Goal: Register for event/course

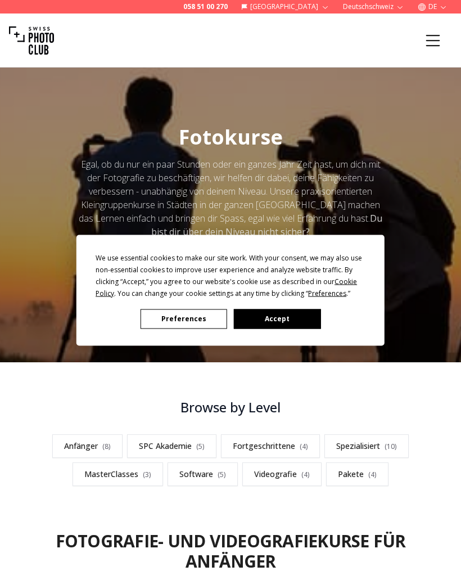
click at [293, 324] on button "Accept" at bounding box center [277, 319] width 87 height 20
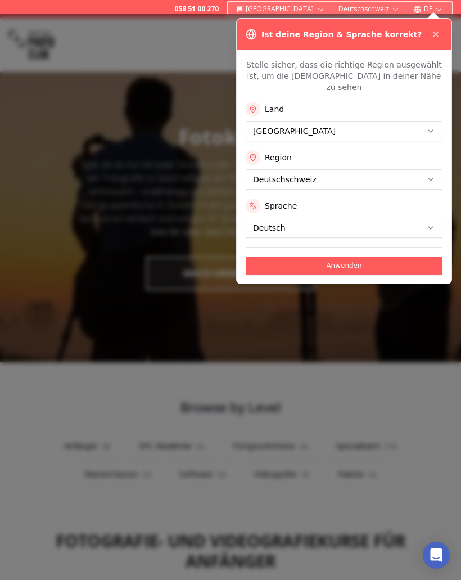
click at [438, 34] on icon at bounding box center [436, 34] width 9 height 9
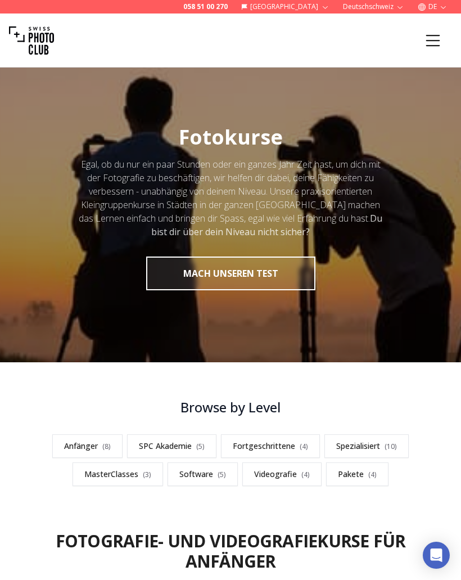
click at [279, 450] on link "Fortgeschrittene ( 4 )" at bounding box center [270, 446] width 99 height 24
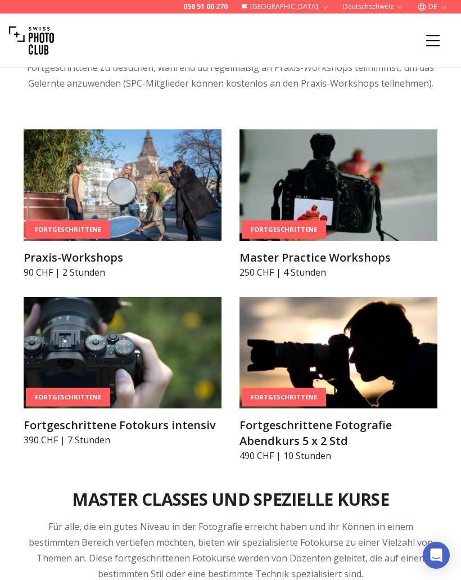
scroll to position [2199, 0]
click at [352, 250] on h3 "Master Practice Workshops" at bounding box center [339, 258] width 198 height 16
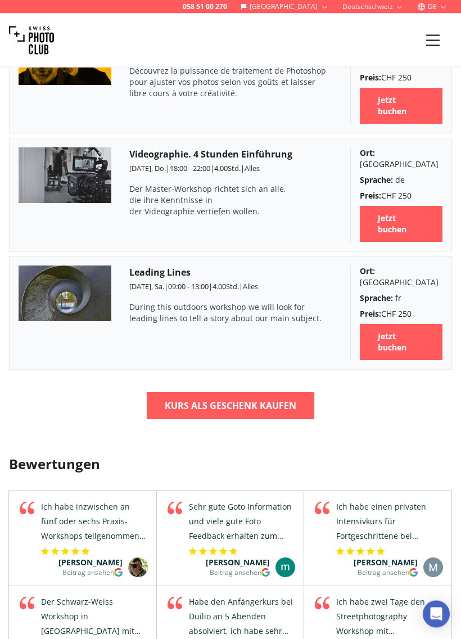
scroll to position [1560, 0]
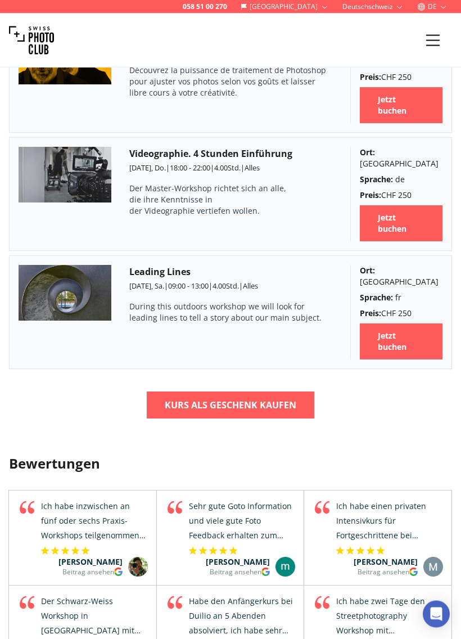
click at [275, 399] on b "Kurs als Geschenk kaufen" at bounding box center [231, 406] width 132 height 14
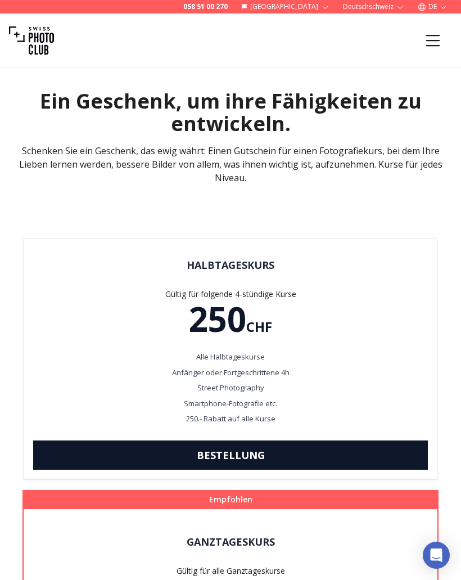
click at [432, 40] on icon "Menu" at bounding box center [434, 39] width 14 height 11
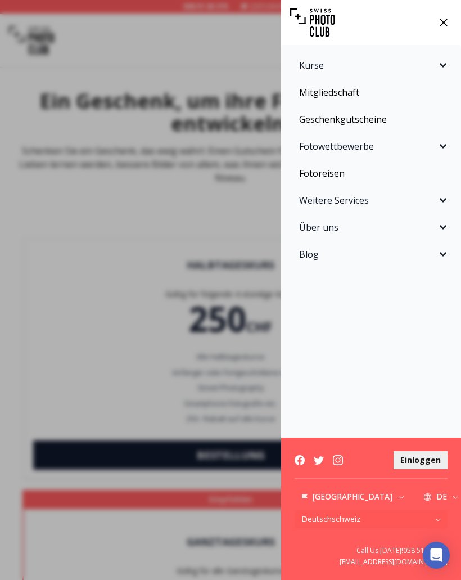
click at [445, 65] on icon "Sidebar" at bounding box center [443, 65] width 7 height 4
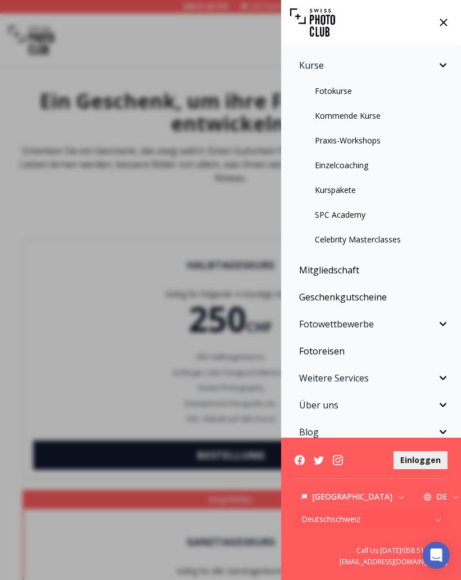
click at [365, 117] on link "Kommende Kurse" at bounding box center [371, 116] width 167 height 20
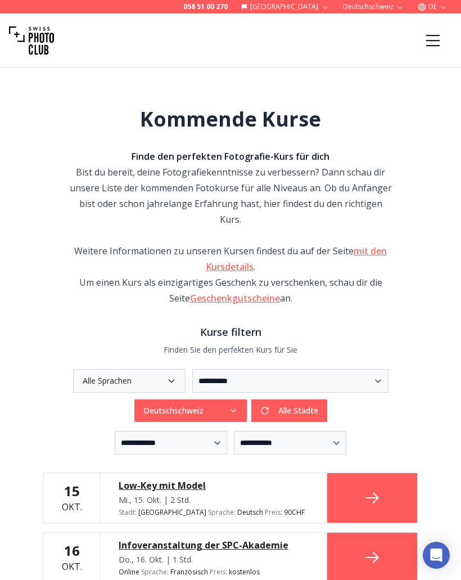
click at [295, 400] on button "Alle Städte" at bounding box center [290, 411] width 76 height 23
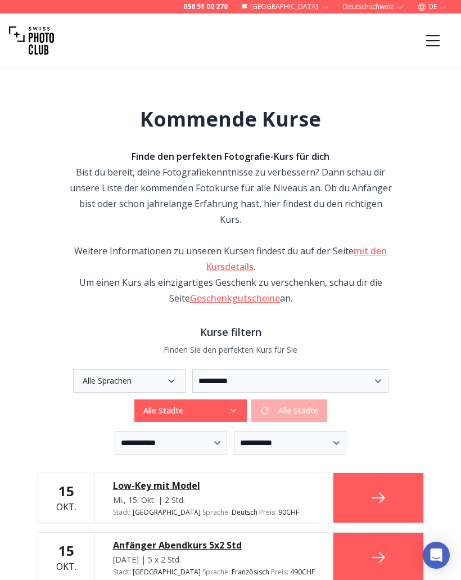
click at [290, 400] on div "Alle Städte Alle Städte" at bounding box center [231, 411] width 193 height 23
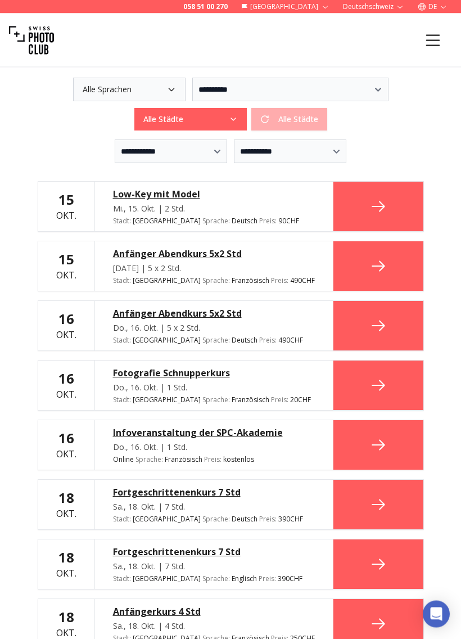
scroll to position [292, 0]
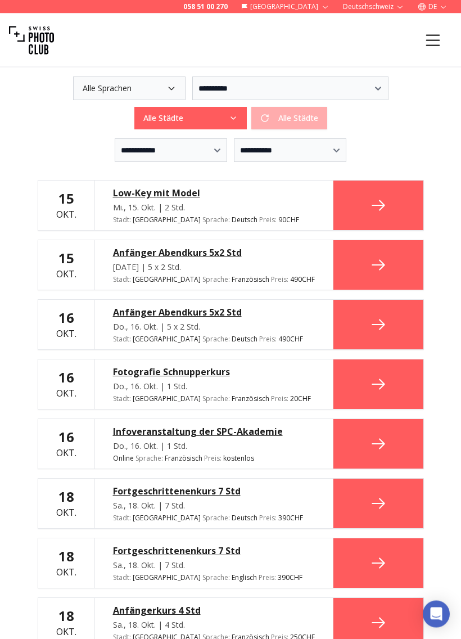
click at [154, 187] on div "Low-Key mit Model" at bounding box center [214, 194] width 202 height 14
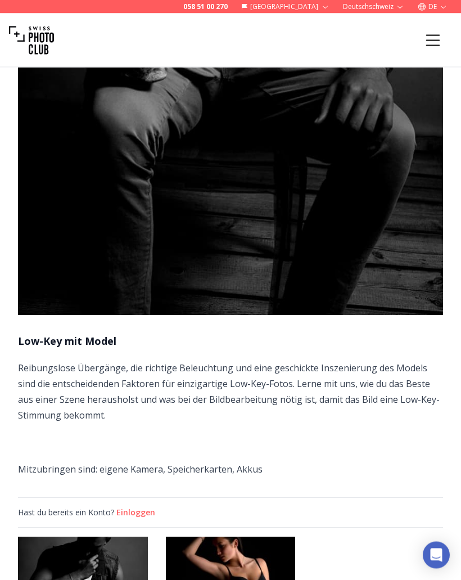
scroll to position [385, 0]
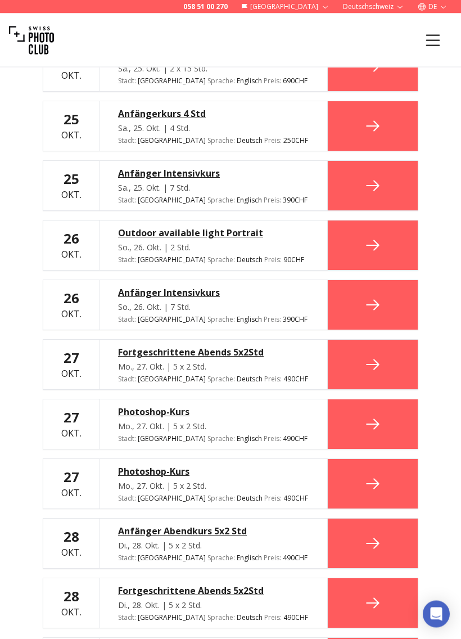
scroll to position [1178, 0]
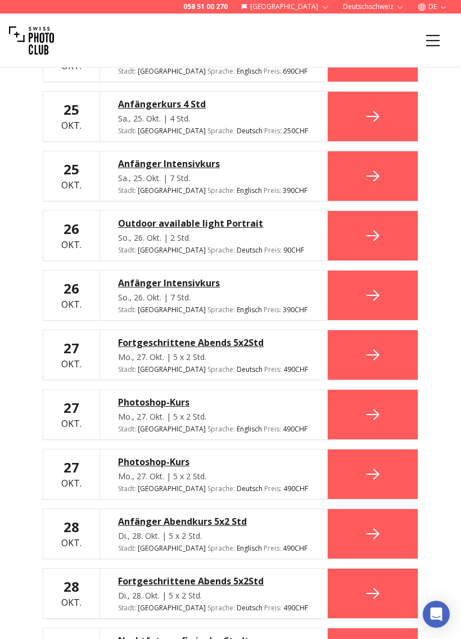
click at [247, 217] on div "Outdoor available light Portrait" at bounding box center [213, 224] width 191 height 14
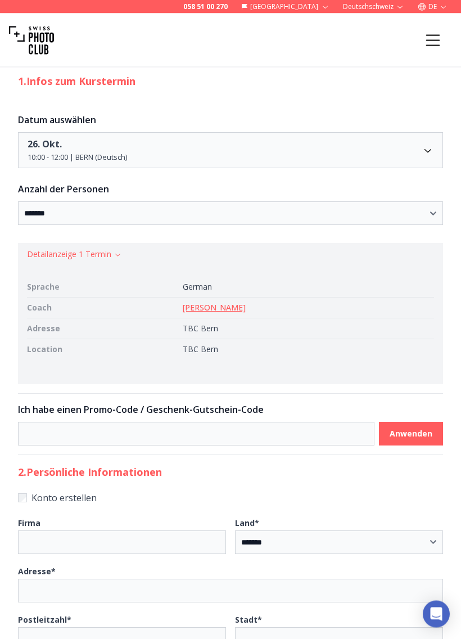
scroll to position [803, 0]
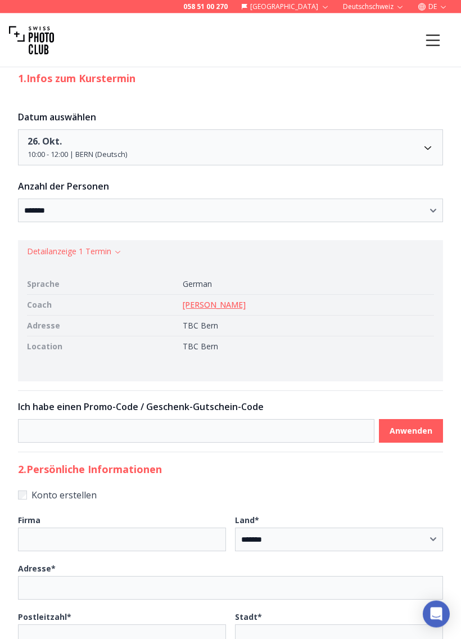
click at [243, 311] on link "[PERSON_NAME]" at bounding box center [214, 305] width 63 height 11
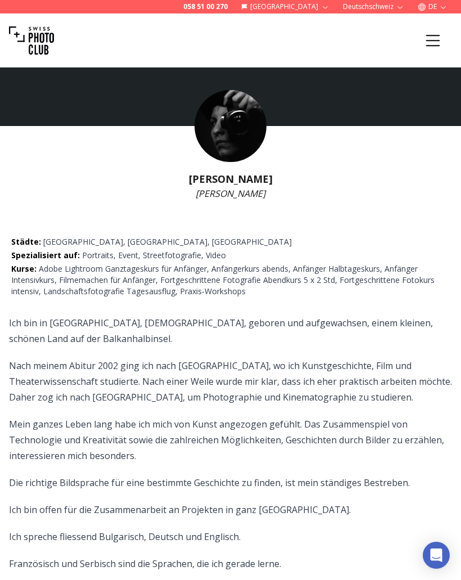
scroll to position [1544, 0]
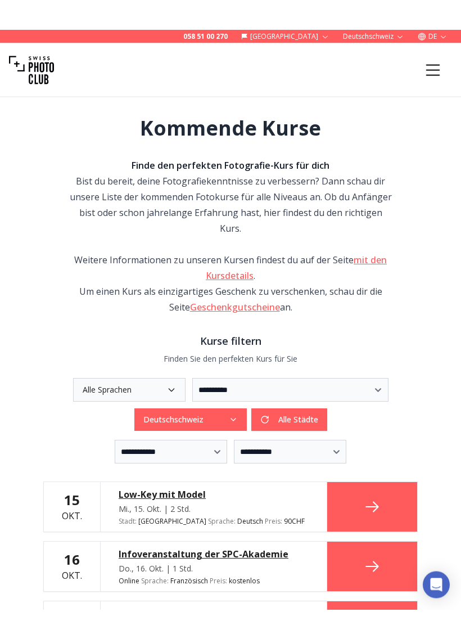
scroll to position [22, 0]
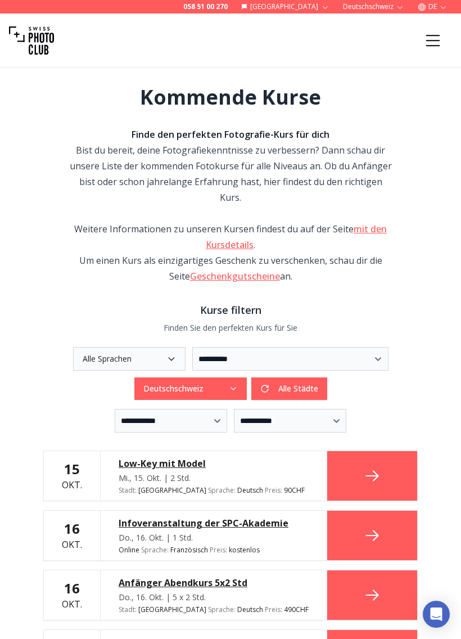
click at [312, 378] on button "Alle Städte" at bounding box center [290, 389] width 76 height 23
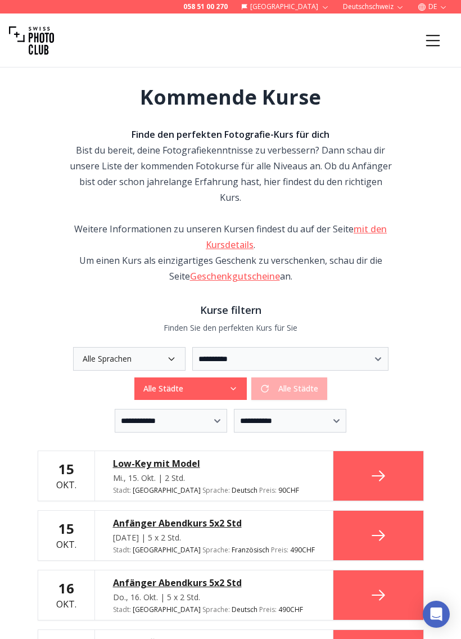
click at [320, 378] on div "Alle Städte Alle Städte" at bounding box center [231, 389] width 193 height 23
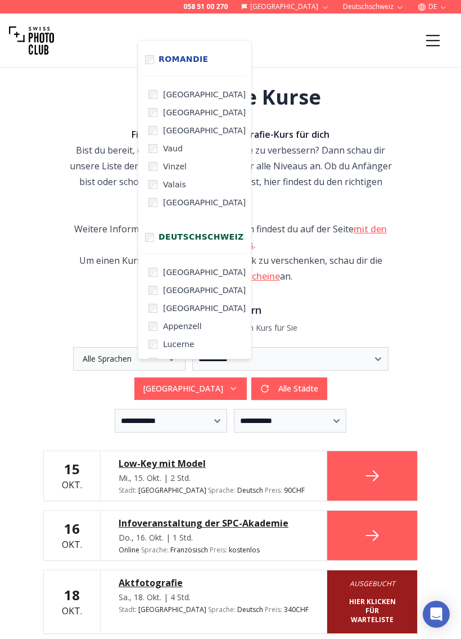
click at [377, 370] on div "**********" at bounding box center [230, 373] width 425 height 53
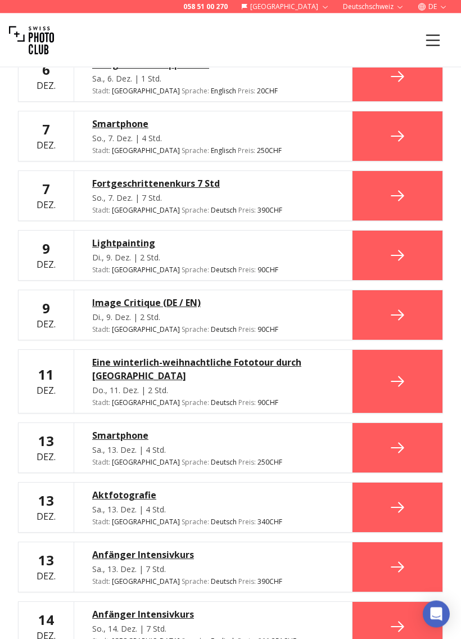
scroll to position [3090, 0]
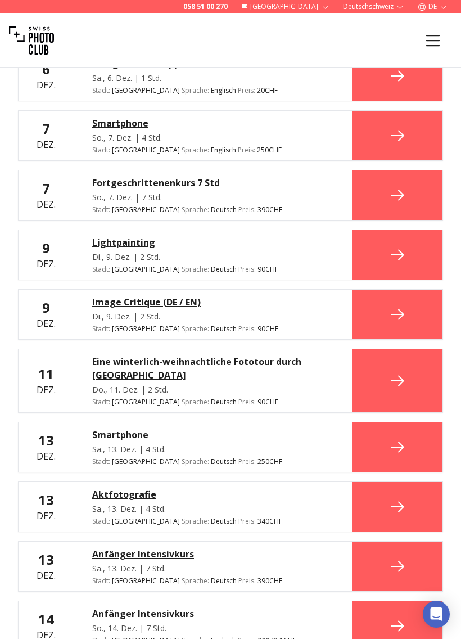
click at [286, 355] on div "Eine winterlich-weihnachtliche Fototour durch [GEOGRAPHIC_DATA]" at bounding box center [213, 368] width 242 height 27
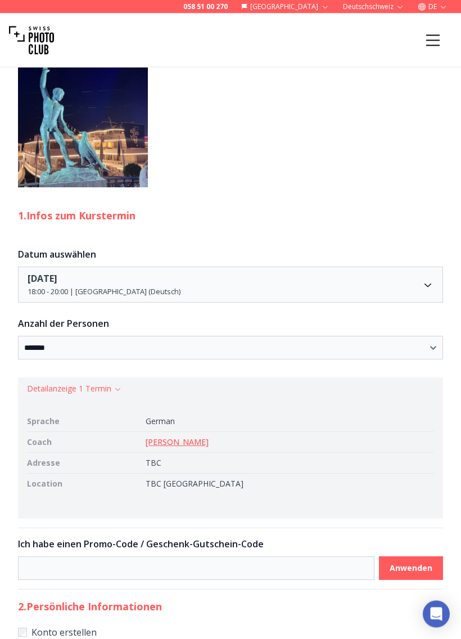
scroll to position [958, 0]
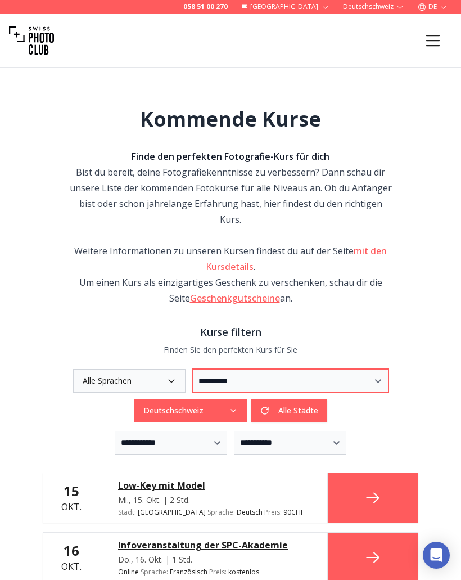
click at [389, 369] on select "**********" at bounding box center [290, 381] width 196 height 24
select select "***"
